Goal: Task Accomplishment & Management: Manage account settings

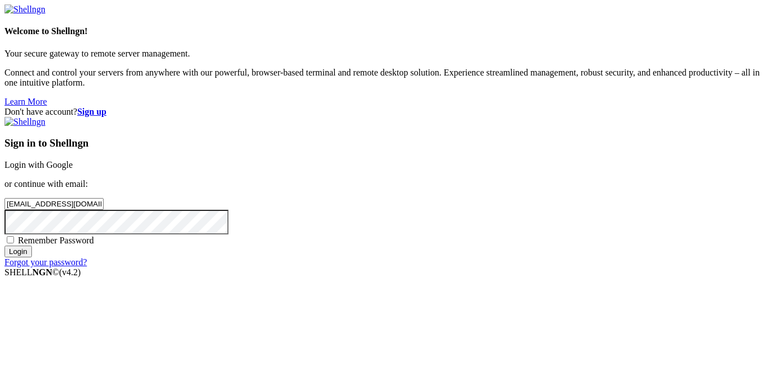
click at [418, 221] on div "Sign in to Shellngn Login with Google or continue with email: [EMAIL_ADDRESS][D…" at bounding box center [382, 192] width 756 height 151
click at [94, 243] on span "Remember Password" at bounding box center [56, 241] width 76 height 10
click at [14, 243] on input "Remember Password" at bounding box center [10, 239] width 7 height 7
checkbox input "true"
click at [32, 258] on input "Login" at bounding box center [17, 252] width 27 height 12
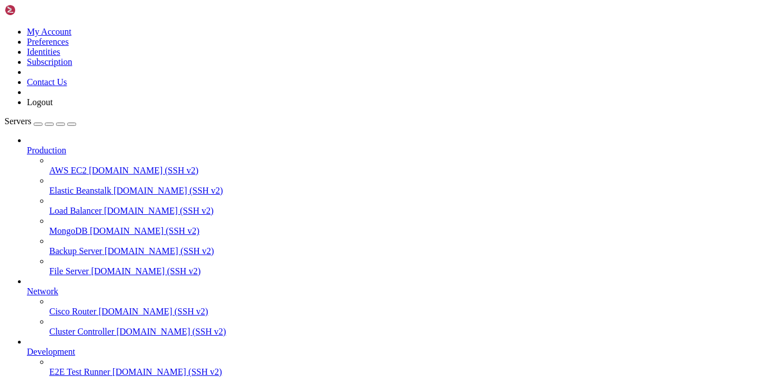
scroll to position [71, 0]
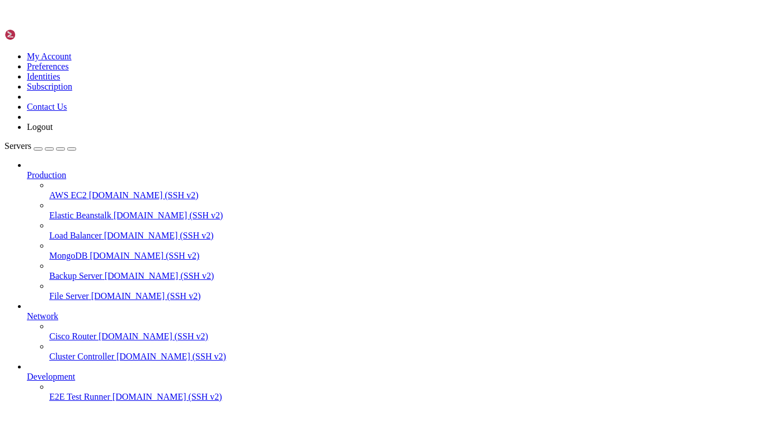
scroll to position [0, 0]
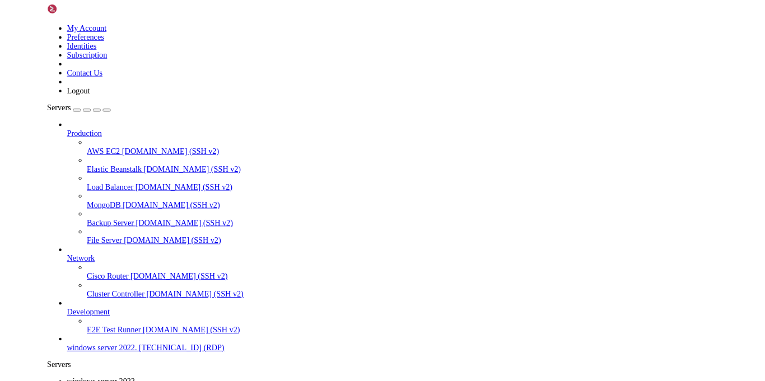
scroll to position [22, 0]
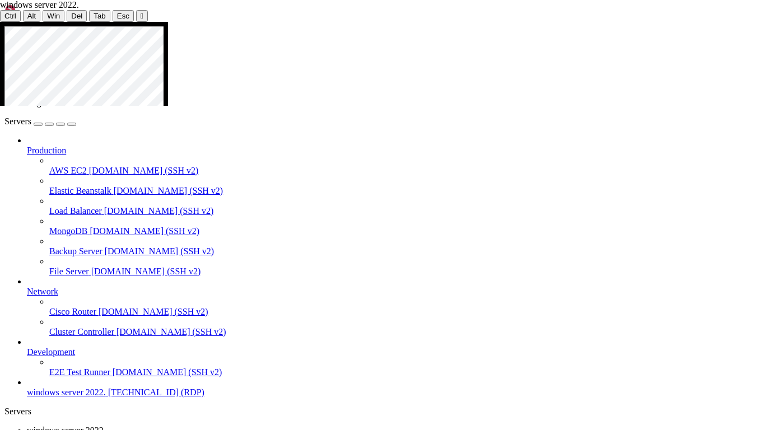
click at [764, 22] on div at bounding box center [382, 22] width 765 height 0
drag, startPoint x: 722, startPoint y: 25, endPoint x: 764, endPoint y: 30, distance: 42.3
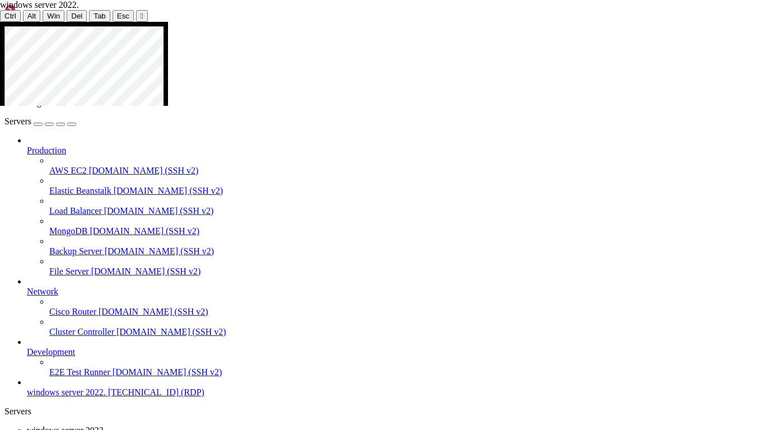
click at [0, 22] on icon at bounding box center [0, 22] width 0 height 0
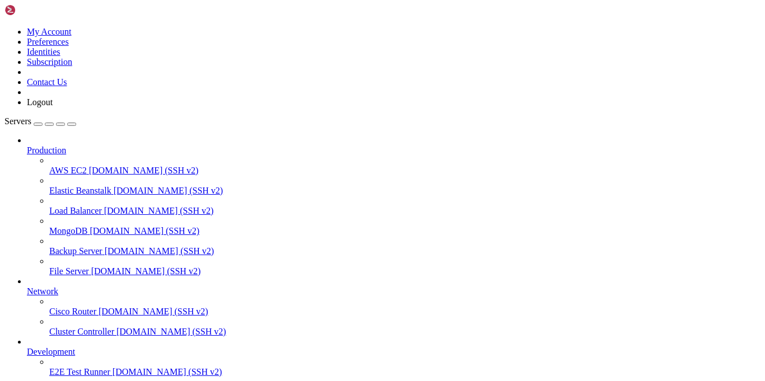
drag, startPoint x: 262, startPoint y: 39, endPoint x: 262, endPoint y: 67, distance: 28.0
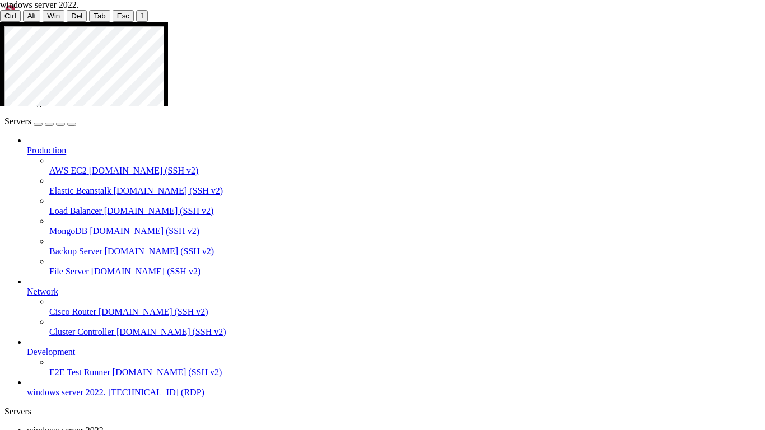
drag, startPoint x: 400, startPoint y: 397, endPoint x: 399, endPoint y: 414, distance: 17.4
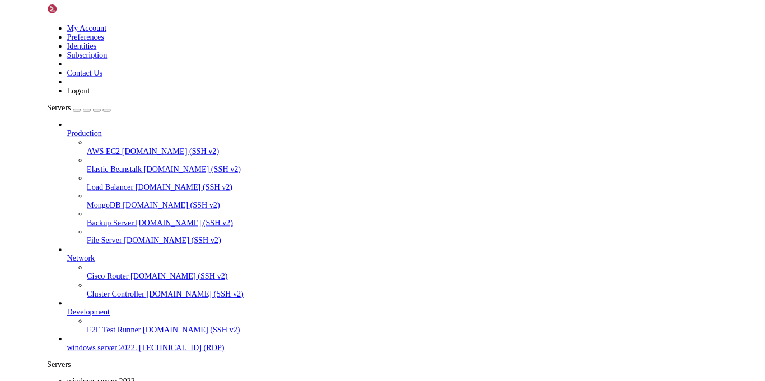
scroll to position [22, 0]
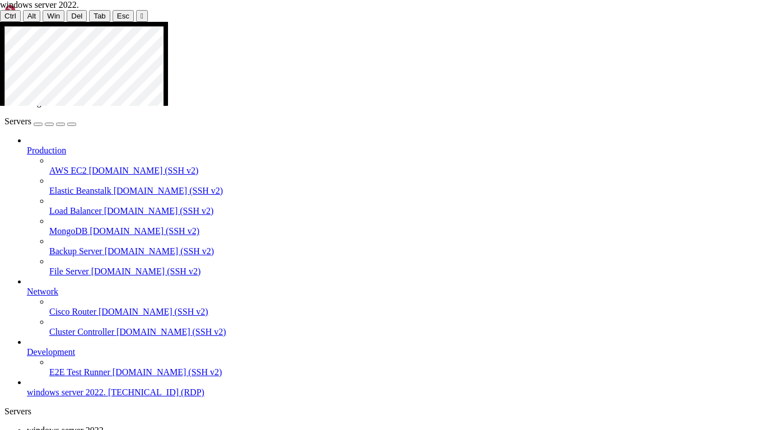
drag, startPoint x: 132, startPoint y: 296, endPoint x: 366, endPoint y: 332, distance: 236.7
click at [0, 22] on icon at bounding box center [0, 22] width 0 height 0
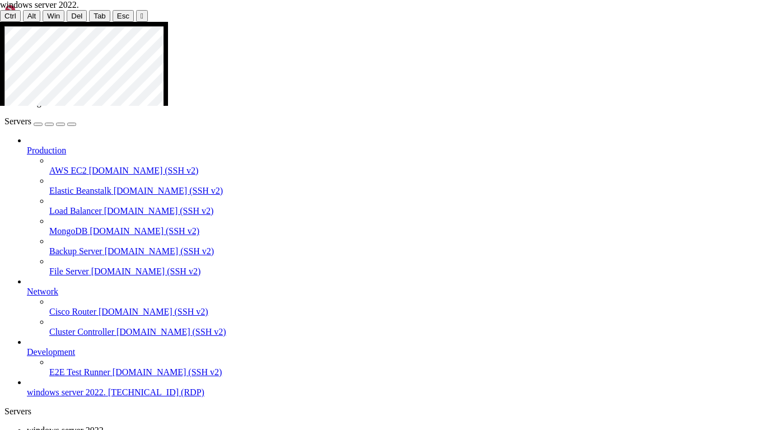
click at [386, 22] on div at bounding box center [382, 22] width 765 height 0
click at [141, 16] on div "" at bounding box center [142, 16] width 3 height 8
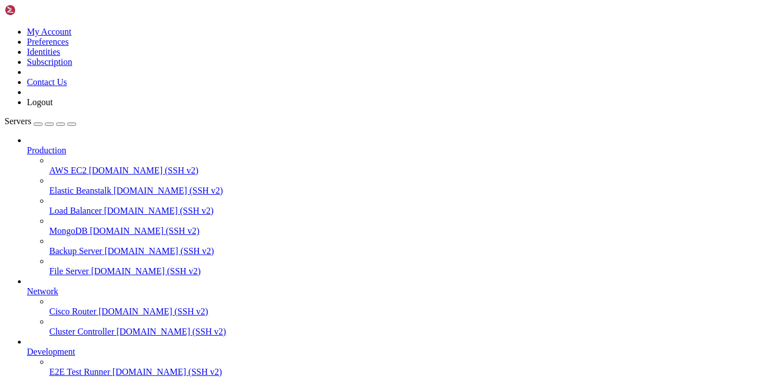
drag, startPoint x: 272, startPoint y: 727, endPoint x: 110, endPoint y: 706, distance: 163.8
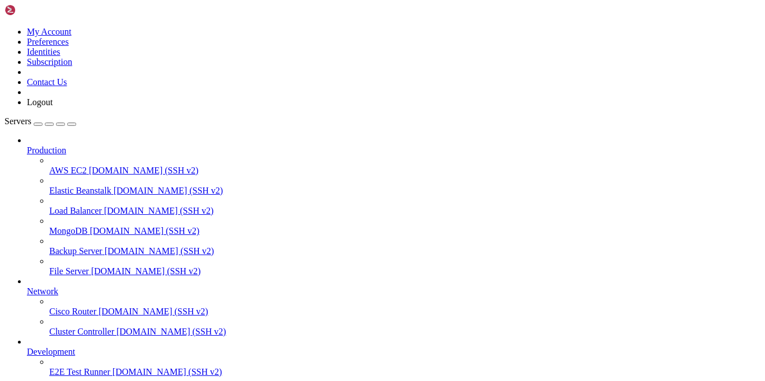
drag, startPoint x: 209, startPoint y: 557, endPoint x: 403, endPoint y: 566, distance: 193.5
drag, startPoint x: 314, startPoint y: 566, endPoint x: 358, endPoint y: 567, distance: 43.7
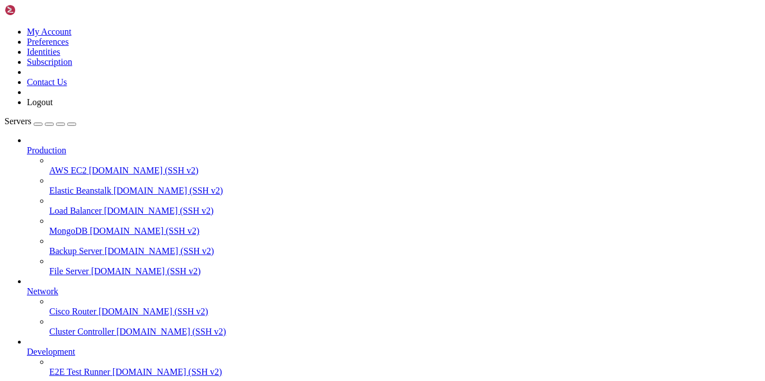
drag, startPoint x: 259, startPoint y: 33, endPoint x: 259, endPoint y: 67, distance: 34.2
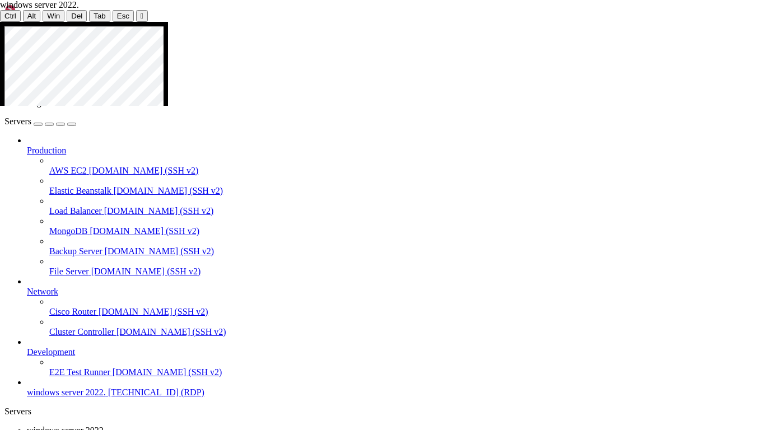
click at [365, 22] on div at bounding box center [382, 22] width 765 height 0
click at [136, 10] on button "" at bounding box center [142, 16] width 12 height 12
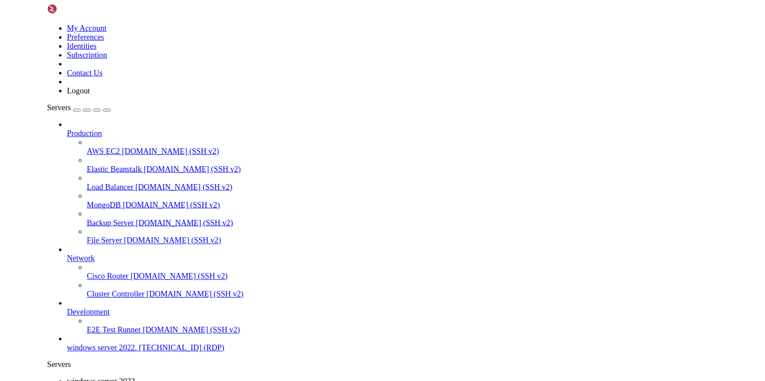
scroll to position [22, 0]
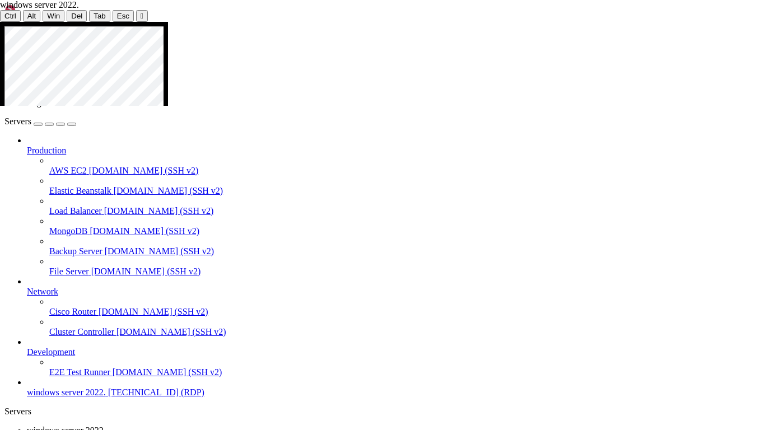
click at [375, 22] on div at bounding box center [382, 22] width 765 height 0
click at [141, 12] on div "" at bounding box center [142, 16] width 3 height 8
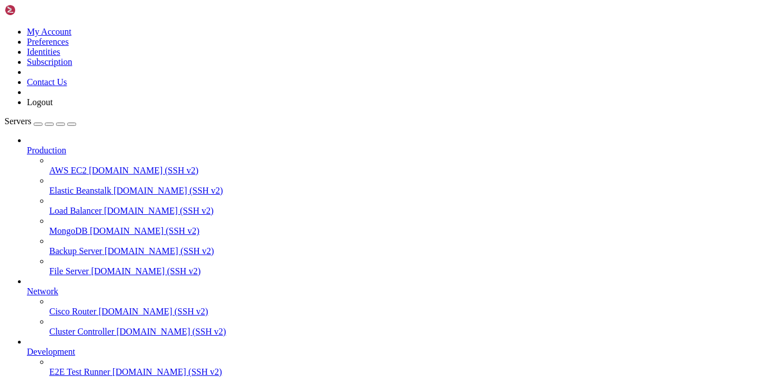
click at [4, 27] on icon at bounding box center [4, 27] width 0 height 0
click at [72, 124] on div "button" at bounding box center [72, 124] width 0 height 0
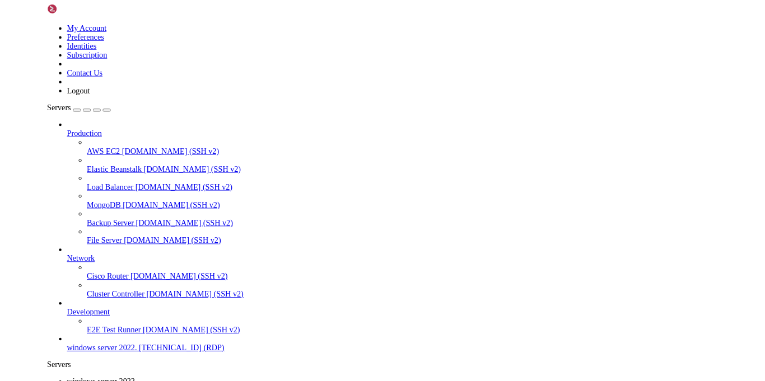
scroll to position [22, 0]
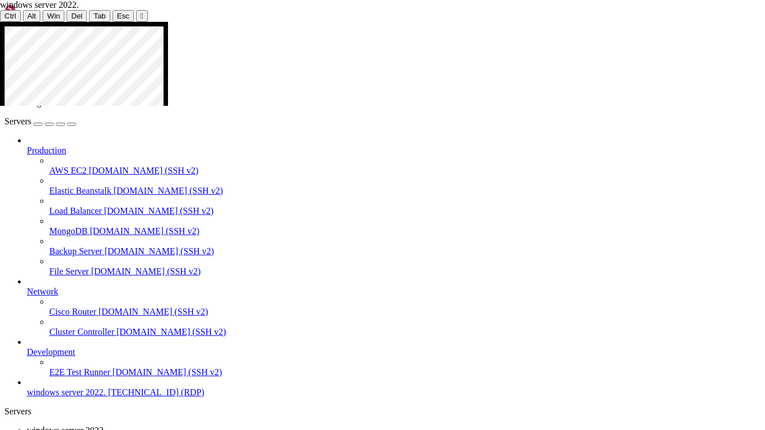
click at [385, 22] on div at bounding box center [382, 22] width 765 height 0
click at [141, 15] on div "" at bounding box center [142, 16] width 3 height 8
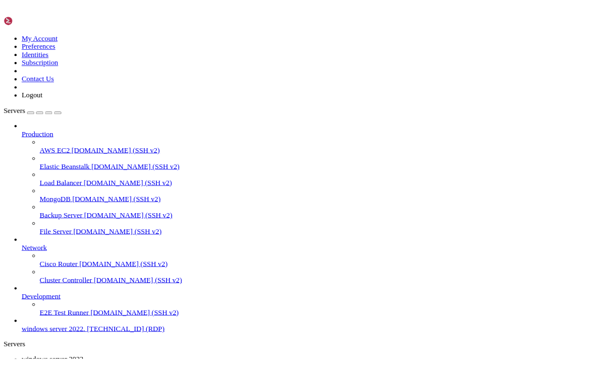
scroll to position [22, 0]
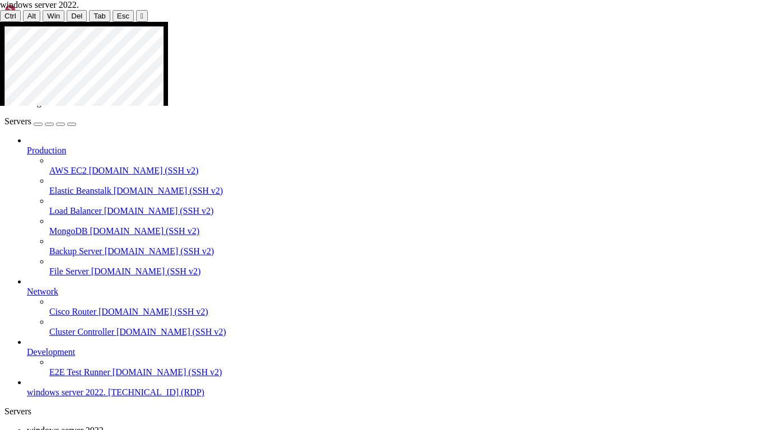
click at [0, 22] on icon at bounding box center [0, 22] width 0 height 0
click at [141, 13] on div "" at bounding box center [142, 16] width 3 height 8
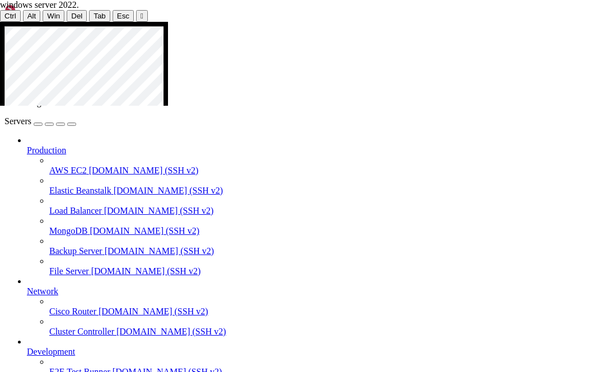
scroll to position [71, 0]
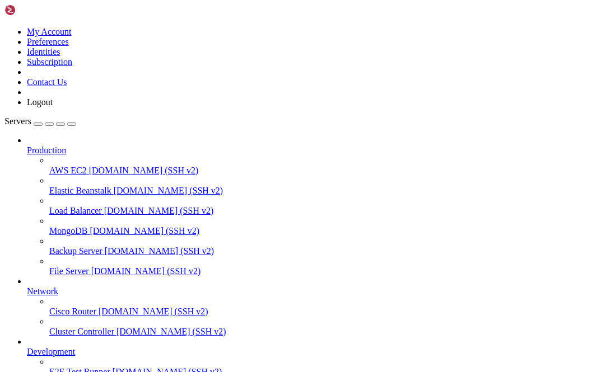
scroll to position [80, 0]
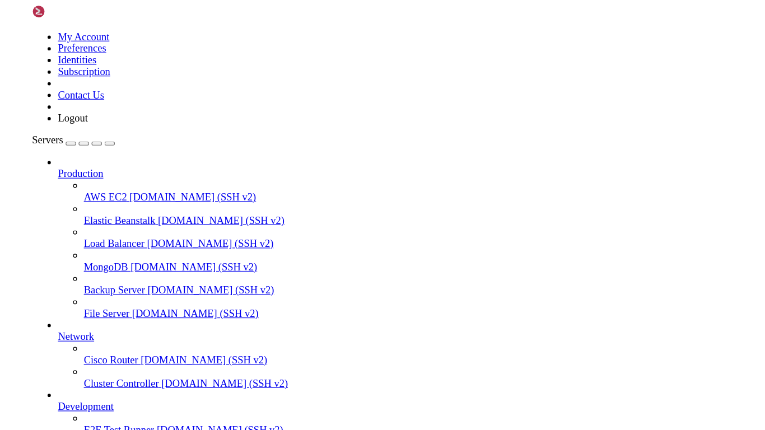
scroll to position [0, 0]
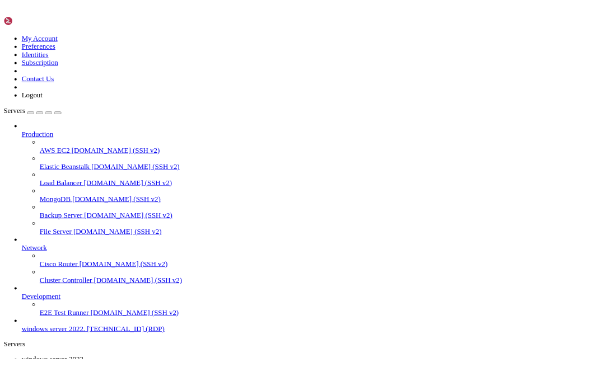
scroll to position [22, 0]
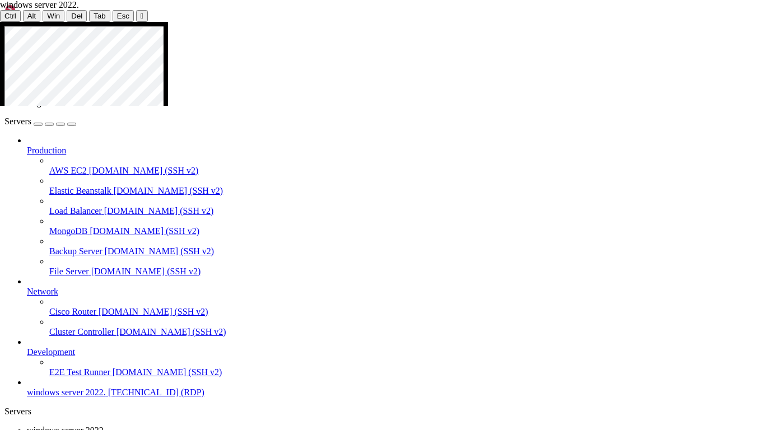
click at [386, 22] on div at bounding box center [382, 22] width 765 height 0
click at [391, 20] on div "Ctrl Alt Win Del Tab Esc " at bounding box center [382, 16] width 765 height 12
click at [0, 22] on icon at bounding box center [0, 22] width 0 height 0
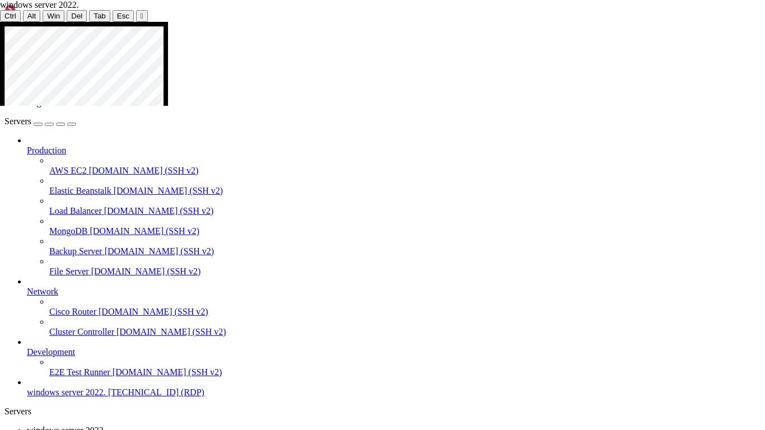
drag, startPoint x: 254, startPoint y: 62, endPoint x: 342, endPoint y: 72, distance: 88.4
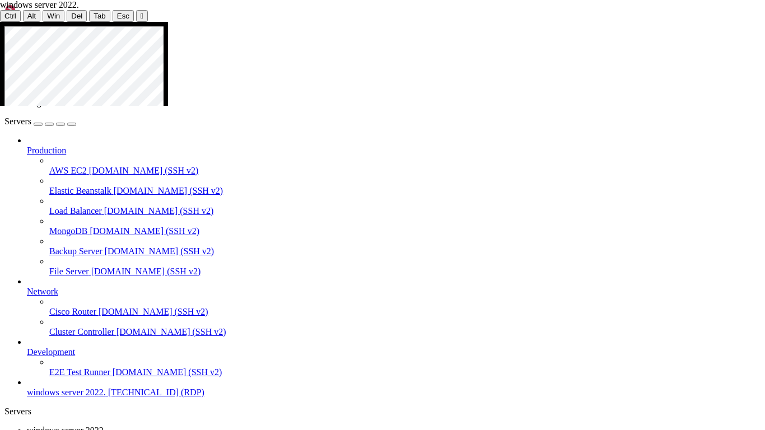
drag, startPoint x: 205, startPoint y: 31, endPoint x: 122, endPoint y: 20, distance: 84.2
drag, startPoint x: 434, startPoint y: 31, endPoint x: 589, endPoint y: 81, distance: 162.9
drag, startPoint x: 100, startPoint y: 26, endPoint x: 111, endPoint y: 46, distance: 22.3
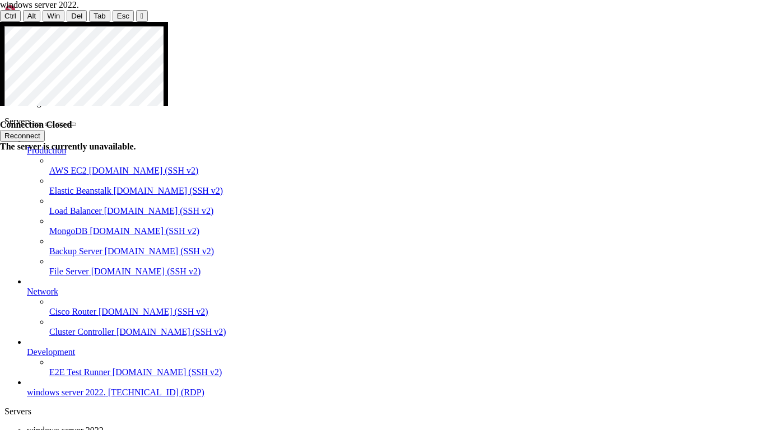
click at [45, 130] on button "Reconnect" at bounding box center [22, 136] width 45 height 12
click at [379, 22] on div at bounding box center [382, 22] width 765 height 0
click at [141, 15] on div "" at bounding box center [142, 16] width 3 height 8
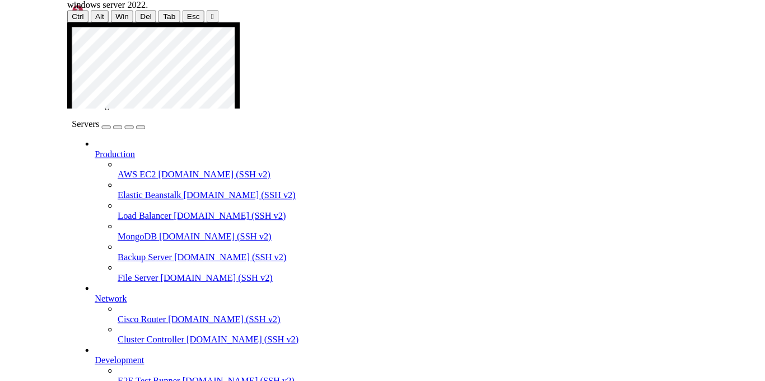
scroll to position [71, 0]
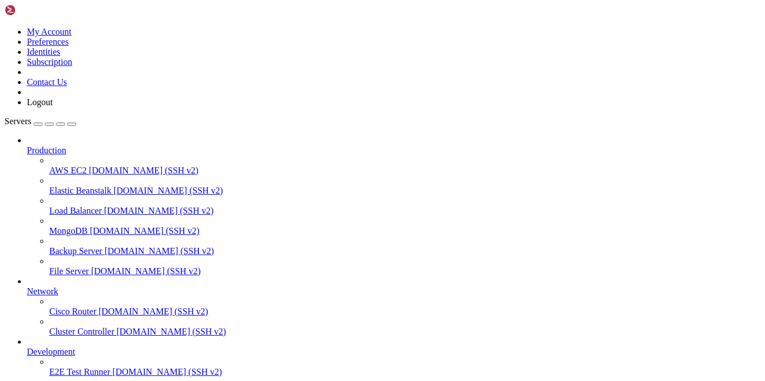
type input "ubuntu"
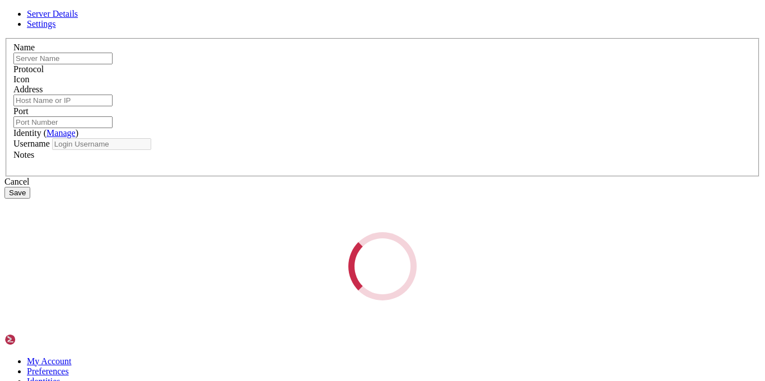
type input "ubuntu"
type input "[TECHNICAL_ID]"
type input "3389"
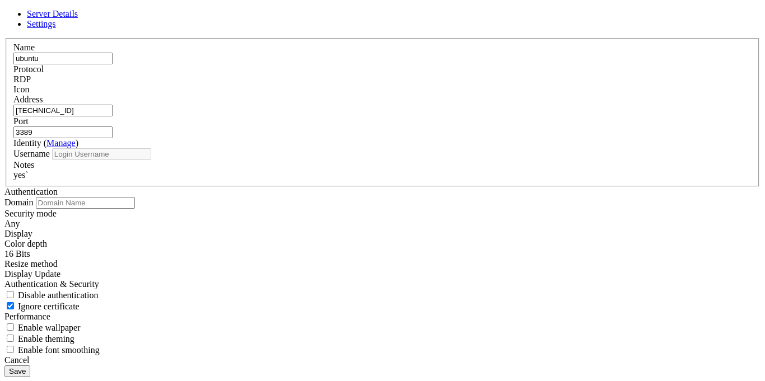
type input "ashlxy"
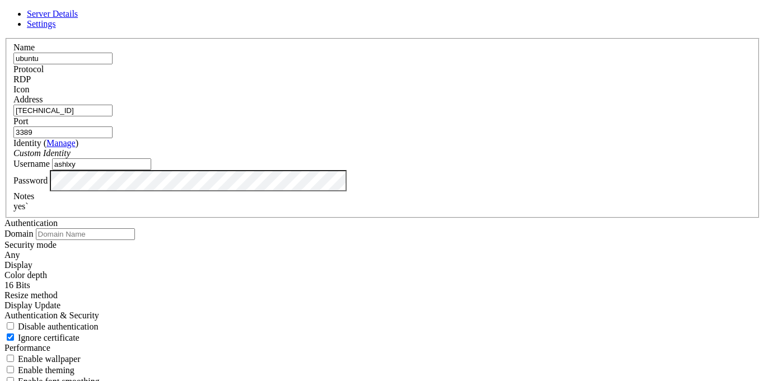
click at [113, 64] on input "ubuntu" at bounding box center [62, 59] width 99 height 12
type input "ubuntu."
click at [454, 85] on div "RDP" at bounding box center [382, 79] width 738 height 10
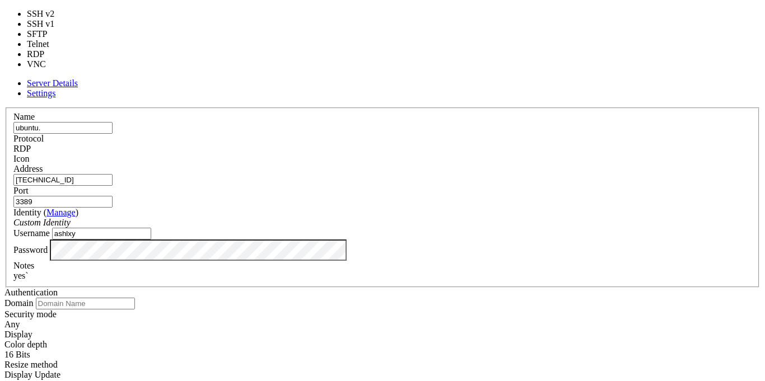
type input "22"
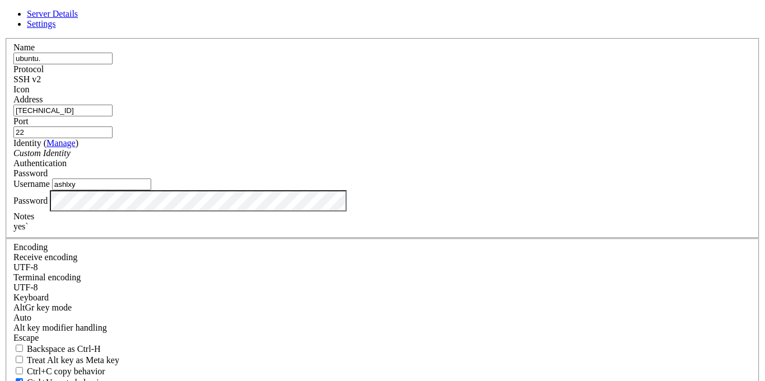
click at [325, 232] on div "yes`" at bounding box center [382, 227] width 738 height 10
drag, startPoint x: 249, startPoint y: 125, endPoint x: 446, endPoint y: 123, distance: 197.1
click at [446, 123] on fieldset "Name ubuntu. Protocol SSH v2 Icon Address [TECHNICAL_ID] ( Manage )" at bounding box center [383, 138] width 754 height 201
type input "74."
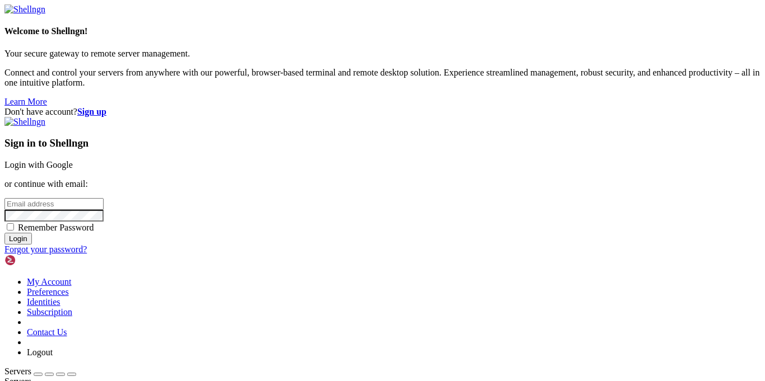
type input "ashlxy"
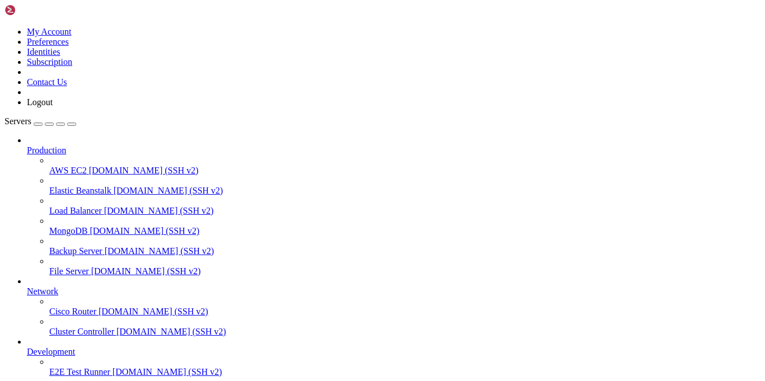
scroll to position [71, 0]
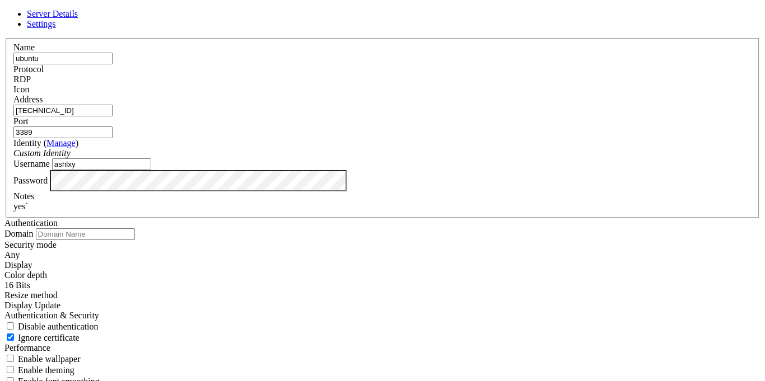
click at [113, 64] on input "ubuntu" at bounding box center [62, 59] width 99 height 12
type input "ubuntu."
click at [113, 116] on input "[TECHNICAL_ID]" at bounding box center [62, 111] width 99 height 12
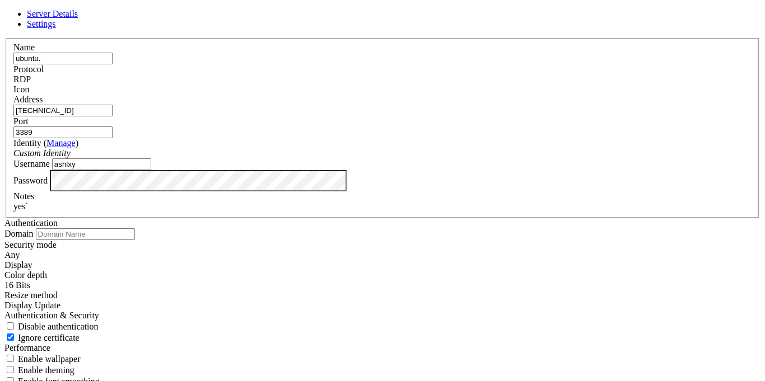
type input "[TECHNICAL_ID]"
click at [433, 85] on div "Protocol RDP" at bounding box center [382, 74] width 738 height 20
click at [417, 82] on div "RDP" at bounding box center [382, 79] width 738 height 10
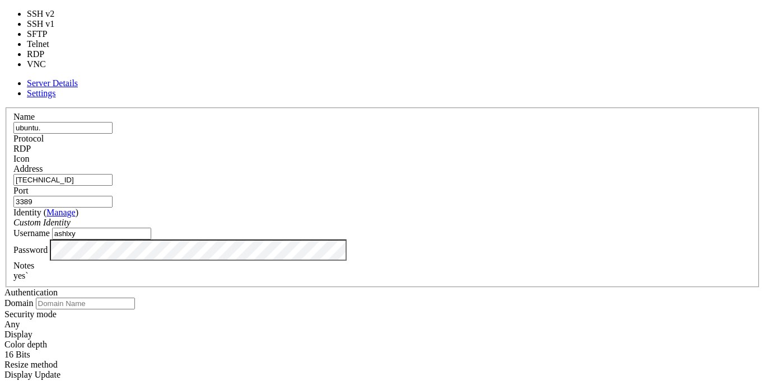
type input "22"
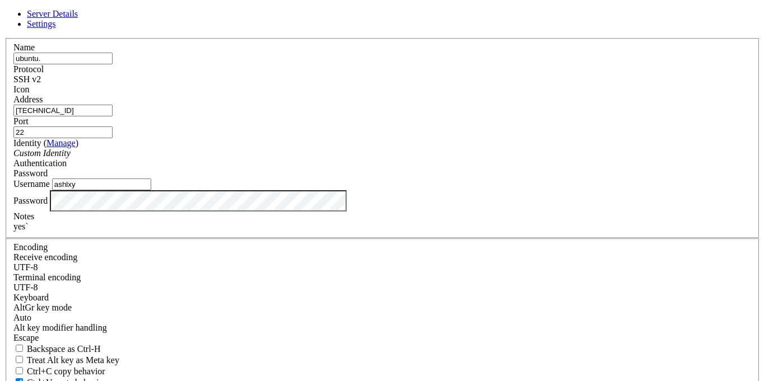
click at [13, 95] on span at bounding box center [13, 95] width 0 height 0
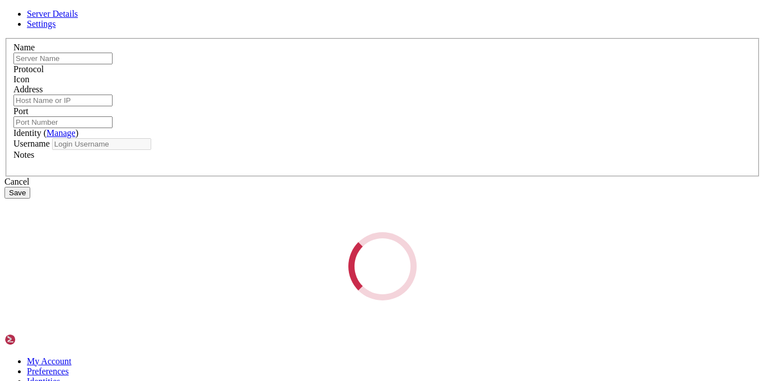
type input "ubuntu."
type input "[TECHNICAL_ID]"
type input "22"
type input "ashlxy"
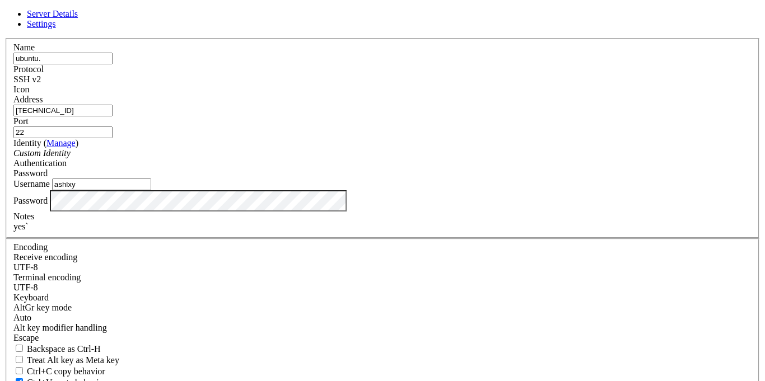
click at [113, 116] on input "[TECHNICAL_ID]" at bounding box center [62, 111] width 99 height 12
type input "[TECHNICAL_ID]"
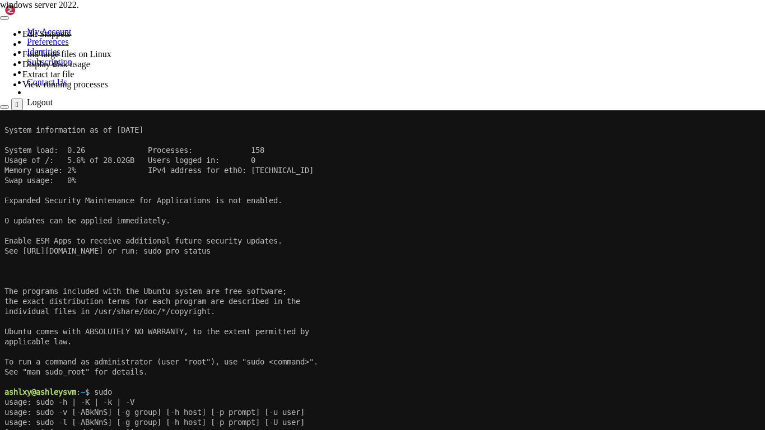
scroll to position [171, 0]
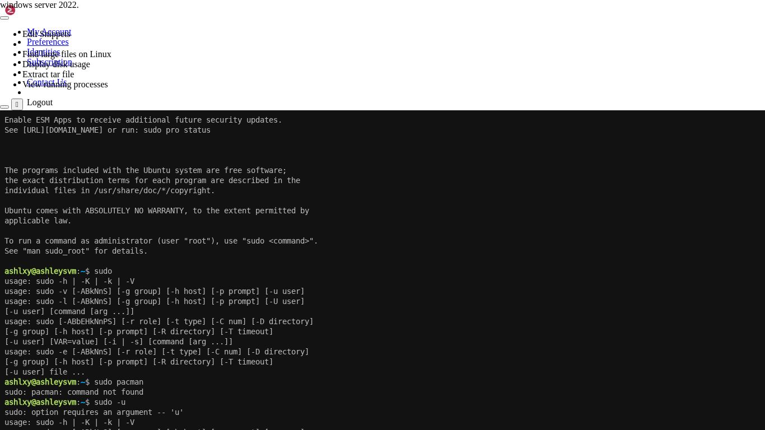
click at [364, 110] on div at bounding box center [382, 110] width 765 height 0
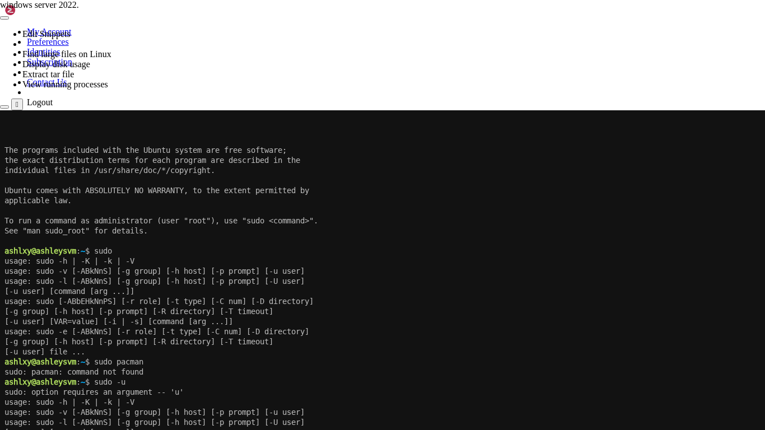
click at [18, 100] on div "" at bounding box center [17, 104] width 3 height 8
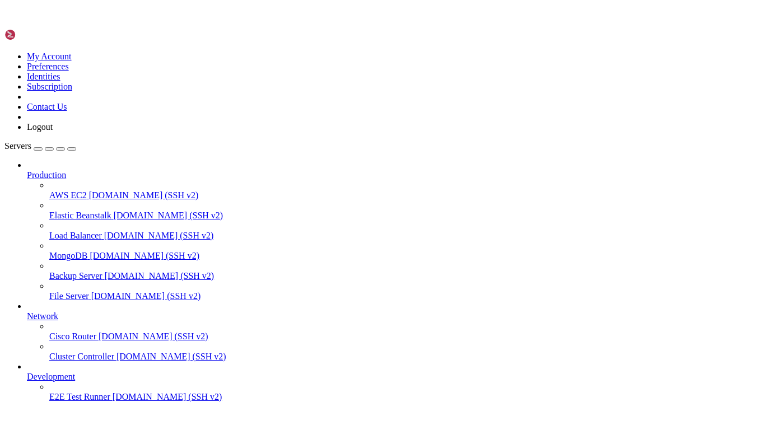
scroll to position [6583, 0]
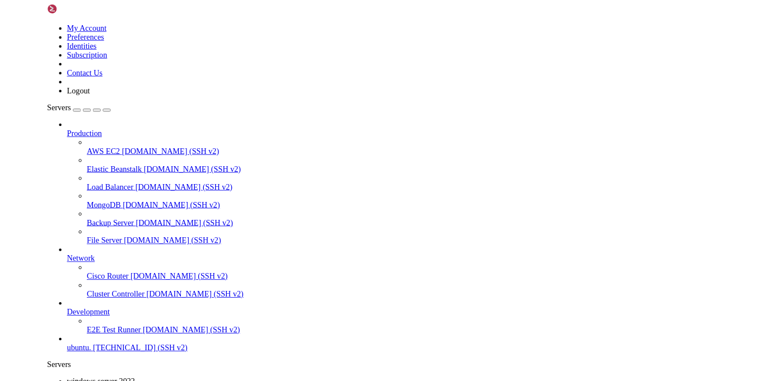
scroll to position [71, 0]
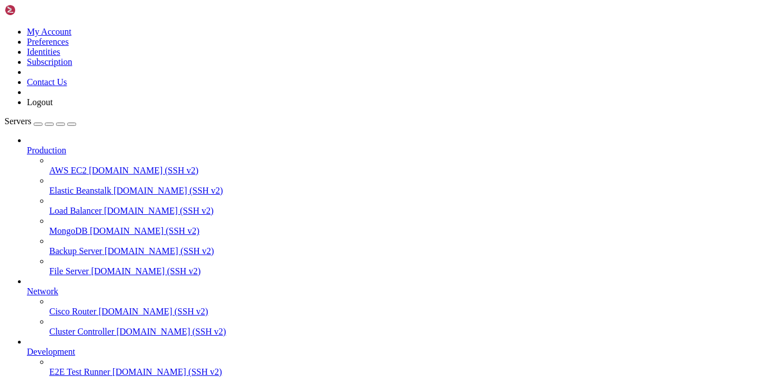
drag, startPoint x: 72, startPoint y: 654, endPoint x: 346, endPoint y: 934, distance: 392.1
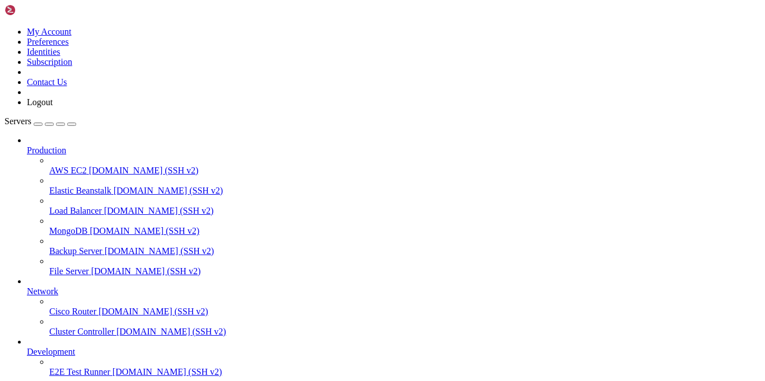
drag, startPoint x: 277, startPoint y: 784, endPoint x: 254, endPoint y: 949, distance: 166.3
